Goal: Task Accomplishment & Management: Manage account settings

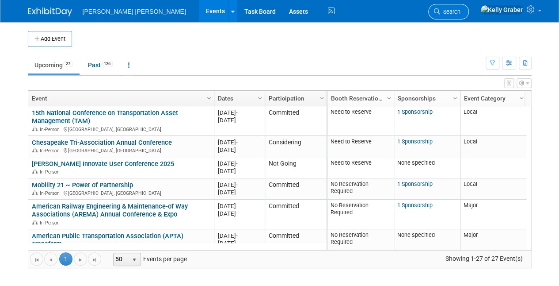
click at [461, 9] on span "Search" at bounding box center [450, 11] width 20 height 7
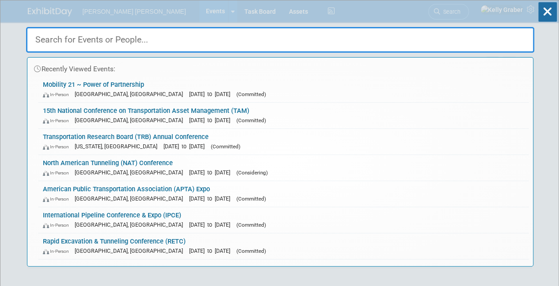
click at [147, 41] on input "text" at bounding box center [280, 40] width 508 height 26
type input "P"
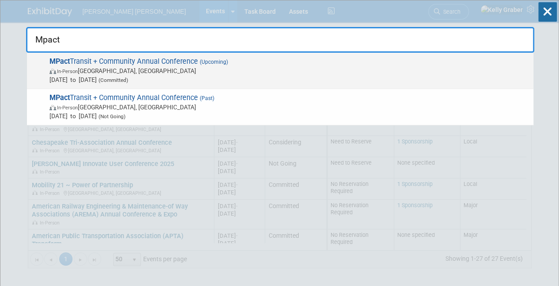
type input "Mpact"
click at [103, 68] on span "In-Person Portland, OR" at bounding box center [290, 70] width 480 height 9
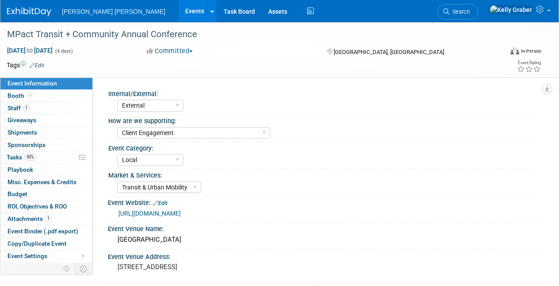
select select "External"
select select "Client Engagement"
select select "Local"
select select "Transit & Urban Mobility"
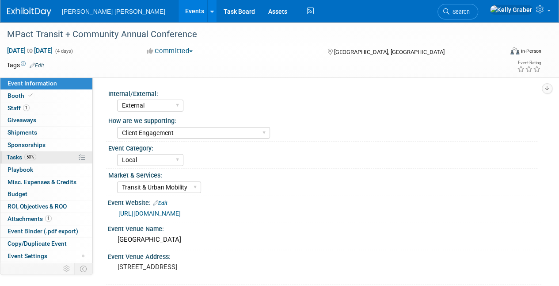
click at [22, 156] on span "Tasks 50%" at bounding box center [22, 156] width 30 height 7
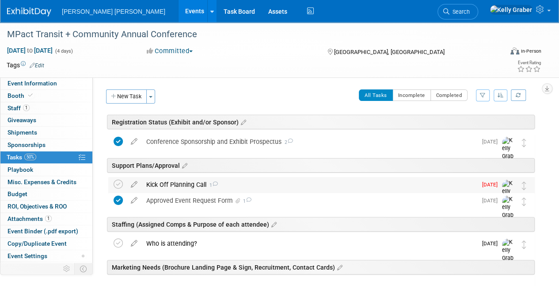
click at [227, 184] on div "Kick Off Planning Call 1" at bounding box center [309, 184] width 335 height 15
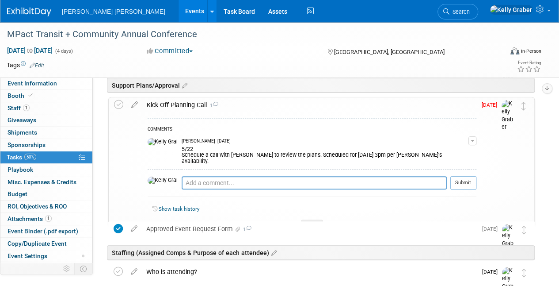
scroll to position [88, 0]
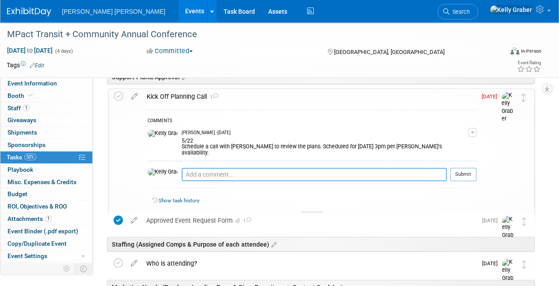
click at [224, 170] on textarea at bounding box center [314, 174] width 265 height 13
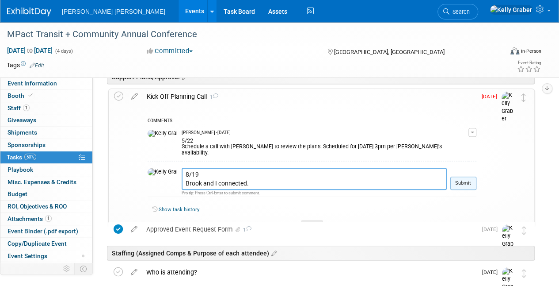
type textarea "8/19 Brook and I connected."
click at [463, 176] on button "Submit" at bounding box center [463, 182] width 26 height 13
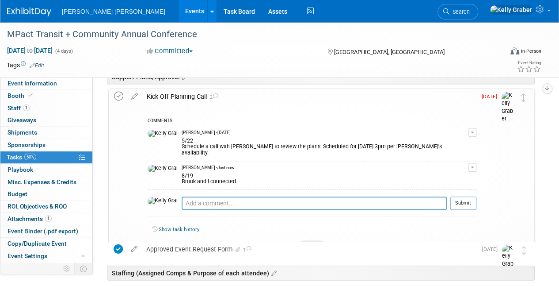
click at [117, 92] on icon at bounding box center [118, 95] width 9 height 9
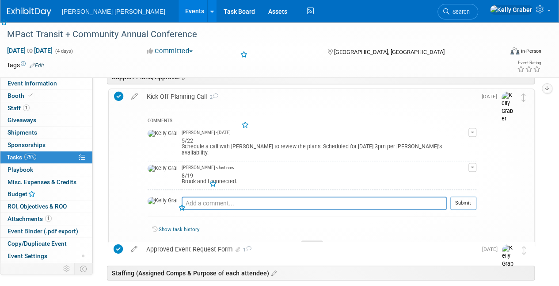
drag, startPoint x: 312, startPoint y: 236, endPoint x: 307, endPoint y: 232, distance: 6.3
click at [311, 243] on icon at bounding box center [312, 245] width 4 height 5
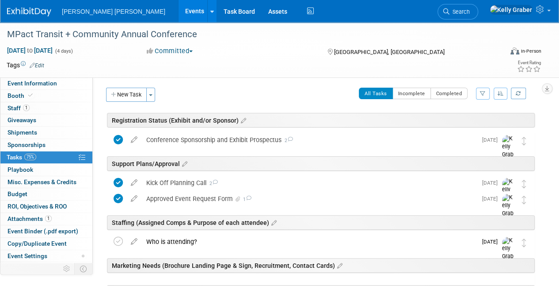
scroll to position [0, 0]
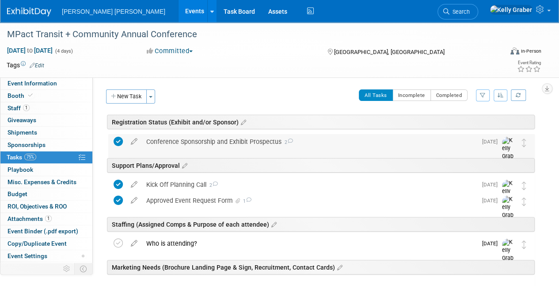
click at [231, 142] on div "Conference Sponsorship and Exhibit Prospectus 2" at bounding box center [309, 141] width 335 height 15
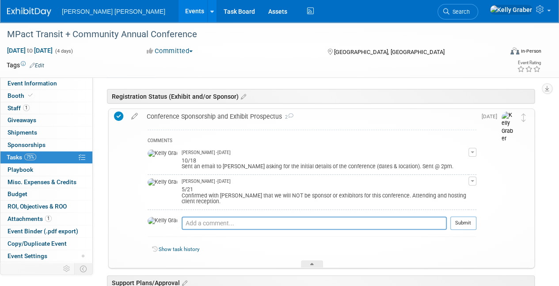
scroll to position [44, 0]
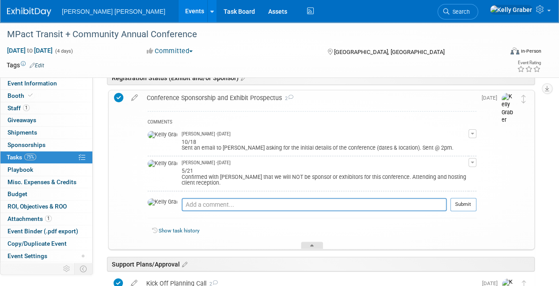
click at [306, 242] on div at bounding box center [312, 245] width 22 height 8
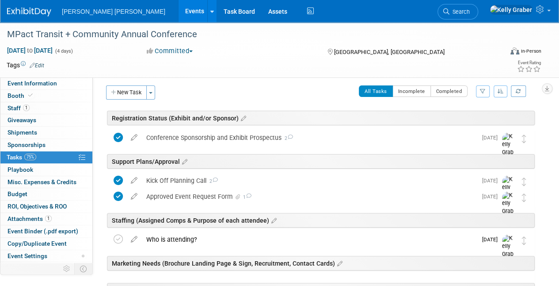
scroll to position [0, 0]
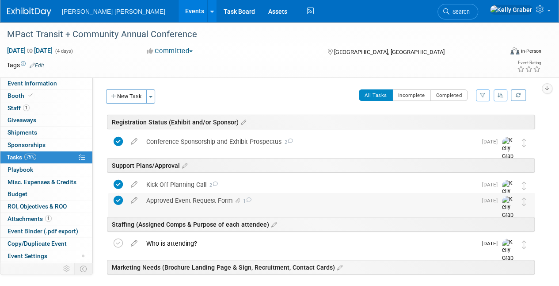
click at [180, 197] on div "Approved Event Request Form 1" at bounding box center [309, 200] width 335 height 15
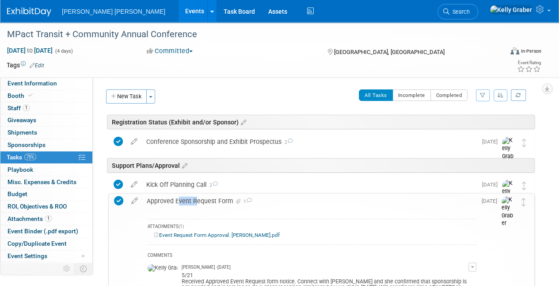
click at [180, 197] on div "Approved Event Request Form 1" at bounding box center [309, 200] width 334 height 15
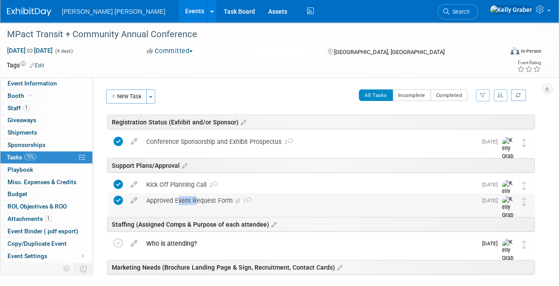
click at [180, 196] on div "Approved Event Request Form 1" at bounding box center [309, 200] width 335 height 15
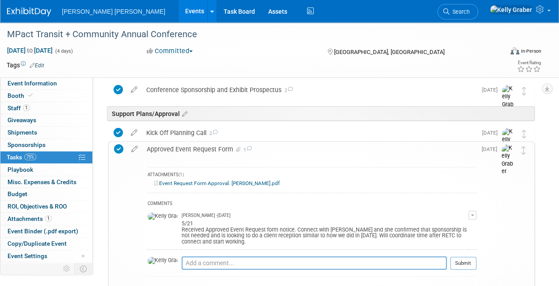
scroll to position [88, 0]
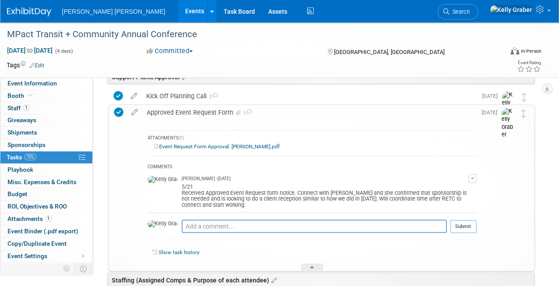
click at [181, 136] on span "(1)" at bounding box center [181, 137] width 5 height 5
click at [184, 143] on link "Event Request Form Approval. [PERSON_NAME].pdf" at bounding box center [217, 146] width 126 height 6
click at [306, 263] on div at bounding box center [312, 267] width 22 height 8
